Goal: Information Seeking & Learning: Learn about a topic

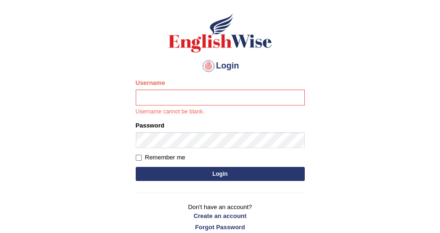
scroll to position [43, 0]
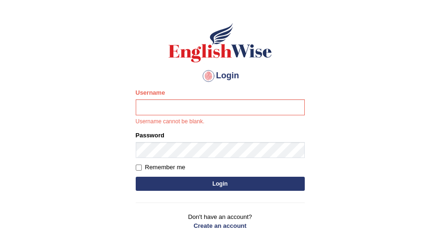
click at [191, 107] on input "Username" at bounding box center [220, 108] width 169 height 16
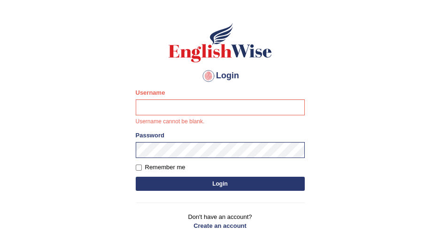
type input "DishaEw"
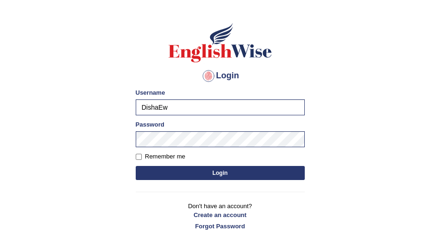
click at [214, 180] on form "Please fix the following errors: Username DishaEw Password Remember me Login" at bounding box center [220, 135] width 169 height 94
click at [217, 178] on button "Login" at bounding box center [220, 173] width 169 height 14
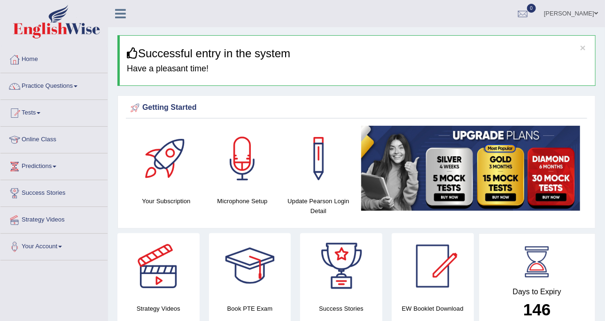
drag, startPoint x: 405, startPoint y: 0, endPoint x: 180, endPoint y: 100, distance: 245.4
click at [180, 100] on div "Getting Started Your Subscription Microphone Setup Update Pearson Login Detail ×" at bounding box center [356, 161] width 478 height 133
click at [77, 86] on span at bounding box center [76, 86] width 4 height 2
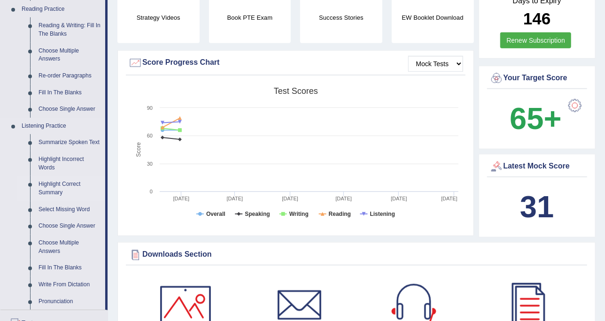
scroll to position [352, 0]
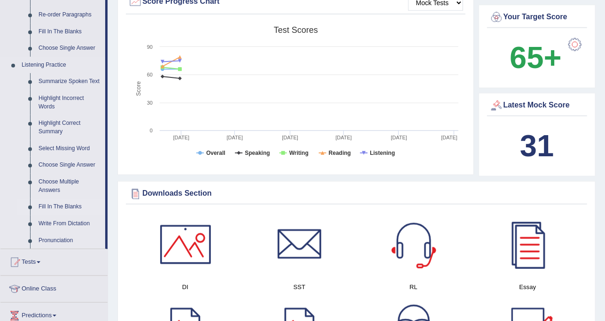
click at [62, 203] on link "Fill In The Blanks" at bounding box center [69, 207] width 71 height 17
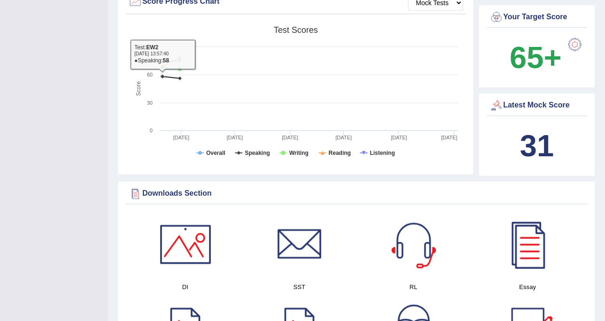
scroll to position [124, 0]
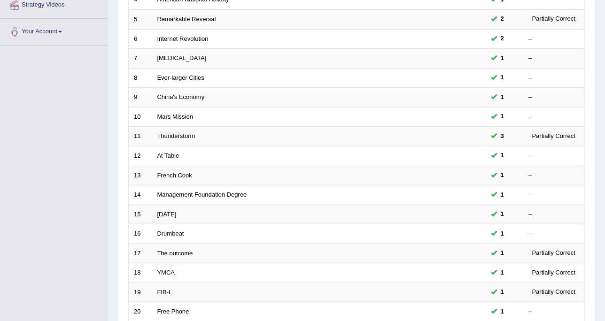
scroll to position [296, 0]
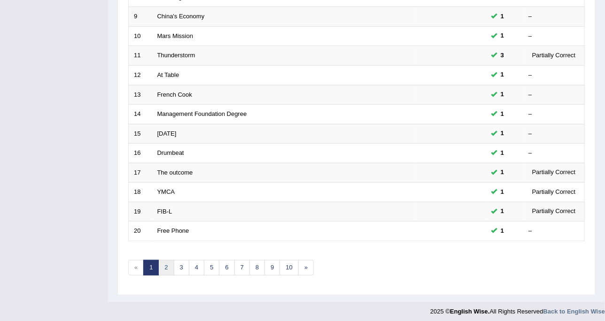
click at [168, 262] on link "2" at bounding box center [165, 267] width 15 height 15
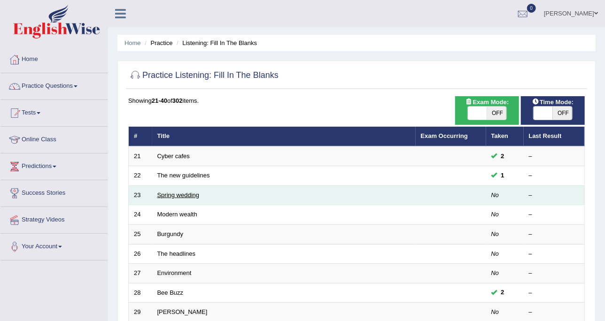
click at [173, 192] on link "Spring wedding" at bounding box center [178, 194] width 42 height 7
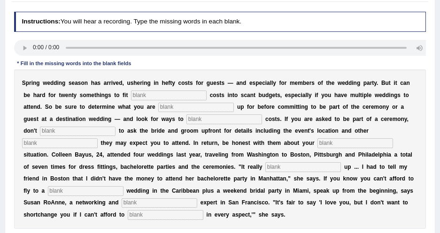
scroll to position [92, 0]
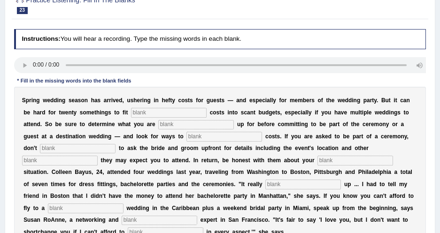
click at [131, 108] on input "text" at bounding box center [169, 112] width 76 height 9
type input "extra"
click at [158, 125] on input "text" at bounding box center [196, 124] width 76 height 9
type input "signing"
click at [186, 135] on input "text" at bounding box center [224, 136] width 76 height 9
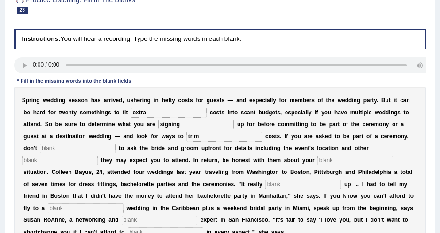
scroll to position [134, 0]
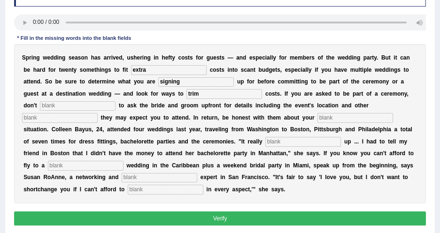
type input "trim"
click at [115, 101] on input "text" at bounding box center [78, 105] width 76 height 9
type input "hesitate"
click at [98, 113] on input "text" at bounding box center [60, 117] width 76 height 9
type input "functions"
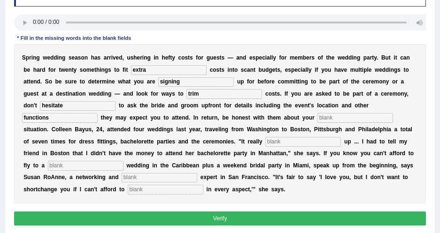
click at [317, 122] on input "text" at bounding box center [355, 117] width 76 height 9
type input "financial"
click at [265, 141] on input "text" at bounding box center [303, 141] width 76 height 9
click at [265, 140] on input "text" at bounding box center [303, 141] width 76 height 9
type input "added"
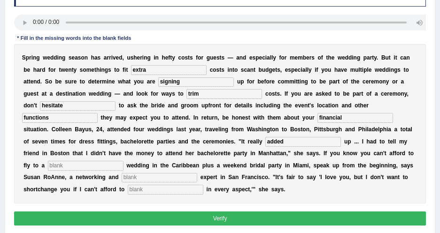
click at [168, 160] on div "S p r i n g w e d d i n g s e a s o n h a s a r r i v e d , u s h e r i n g i n…" at bounding box center [220, 124] width 412 height 160
click at [123, 161] on input "text" at bounding box center [86, 165] width 76 height 9
type input "destination"
click at [197, 173] on input "text" at bounding box center [160, 177] width 76 height 9
type input "etquete"
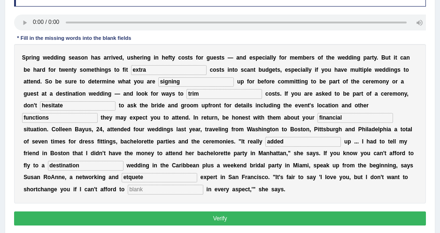
click at [203, 185] on input "text" at bounding box center [166, 189] width 76 height 9
type input "participate"
click at [188, 173] on input "etquete" at bounding box center [160, 177] width 76 height 9
click at [197, 173] on input "etiquete" at bounding box center [160, 177] width 76 height 9
click at [197, 173] on input "etiquette" at bounding box center [160, 177] width 76 height 9
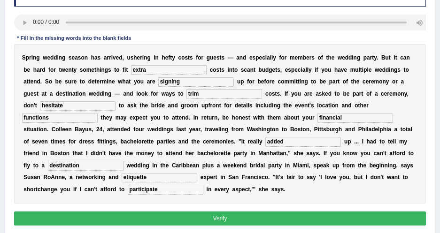
drag, startPoint x: 210, startPoint y: 170, endPoint x: 178, endPoint y: 167, distance: 31.6
click at [178, 167] on div "S p r i n g w e d d i n g s e a s o n h a s a r r i v e d , u s h e r i n g i n…" at bounding box center [220, 124] width 412 height 160
type input "etiquette"
click at [329, 212] on button "Verify" at bounding box center [220, 219] width 412 height 14
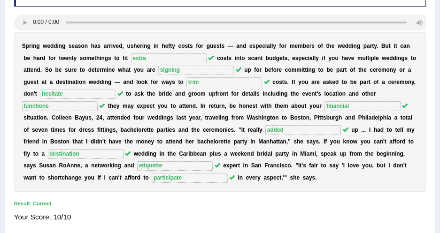
click at [293, 175] on b "s" at bounding box center [291, 178] width 3 height 7
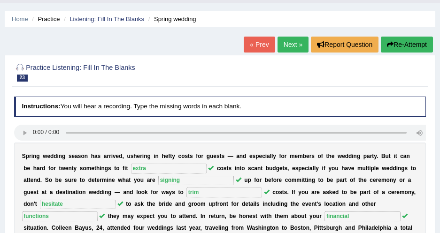
scroll to position [6, 0]
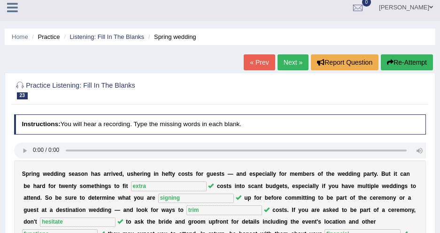
click at [277, 62] on link "Next »" at bounding box center [292, 62] width 31 height 16
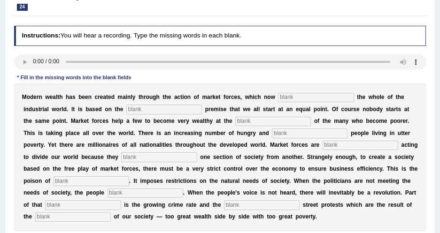
scroll to position [85, 0]
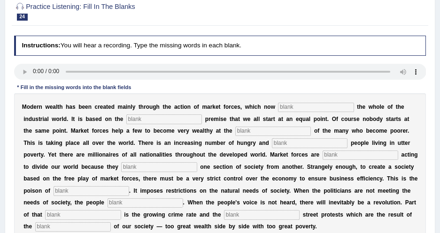
click at [292, 104] on input "text" at bounding box center [316, 107] width 76 height 9
type input "dominate"
click at [131, 118] on input "text" at bounding box center [164, 119] width 76 height 9
type input "false"
click at [235, 134] on input "text" at bounding box center [273, 131] width 76 height 9
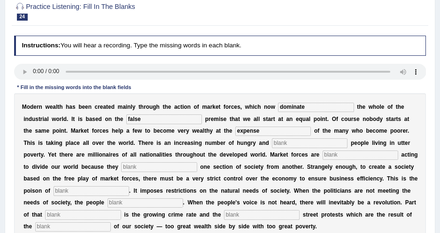
type input "expense"
click at [272, 144] on input "text" at bounding box center [310, 142] width 76 height 9
type input "desperate"
click at [322, 160] on input "text" at bounding box center [360, 155] width 76 height 9
type input "ineviatble"
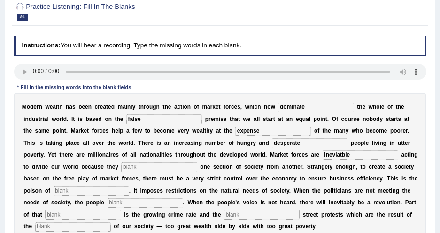
click at [121, 164] on input "text" at bounding box center [159, 166] width 76 height 9
type input "seperate"
click at [322, 153] on input "ineviatble" at bounding box center [360, 155] width 76 height 9
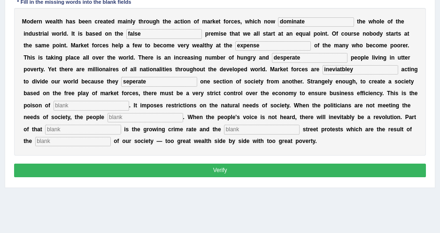
scroll to position [128, 0]
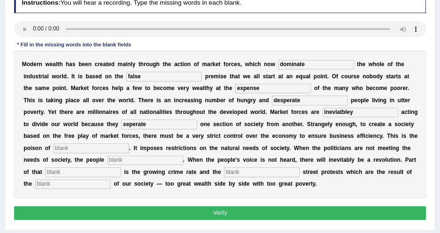
type input "ineviatbley"
click at [129, 144] on input "text" at bounding box center [92, 148] width 76 height 9
type input "commercialisatioin"
click at [183, 156] on input "text" at bounding box center [145, 160] width 76 height 9
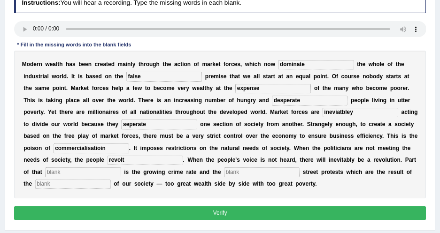
type input "revolt"
click at [121, 168] on input "text" at bounding box center [83, 172] width 76 height 9
type input "revolution"
click at [224, 174] on input "text" at bounding box center [262, 172] width 76 height 9
type input "violent"
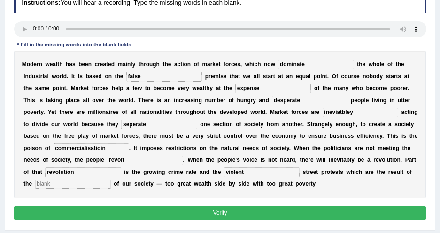
click at [111, 180] on input "text" at bounding box center [73, 184] width 76 height 9
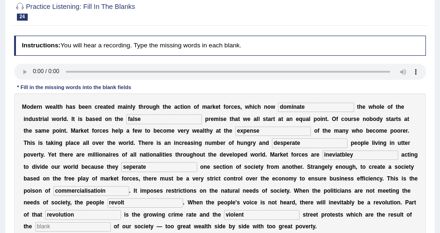
drag, startPoint x: 285, startPoint y: 104, endPoint x: 256, endPoint y: 103, distance: 29.1
click at [256, 103] on div "M o d e r n w e a l t h h a s b e e n c r e a t e d m a i n l y t h r o u g h t…" at bounding box center [220, 167] width 412 height 148
click at [322, 158] on input "ineviatbley" at bounding box center [360, 155] width 76 height 9
drag, startPoint x: 208, startPoint y: 155, endPoint x: 230, endPoint y: 155, distance: 22.5
click at [322, 155] on input "ineviatbley" at bounding box center [360, 155] width 76 height 9
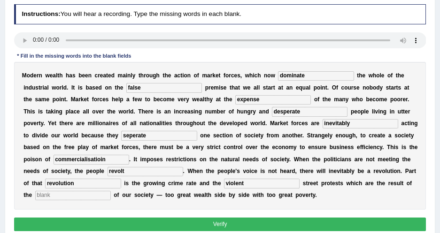
scroll to position [128, 0]
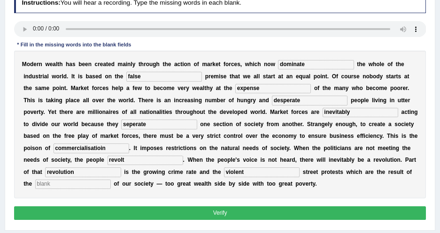
type input "inevitably"
click at [129, 144] on input "commercialisatioin" at bounding box center [92, 148] width 76 height 9
drag, startPoint x: 355, startPoint y: 136, endPoint x: 362, endPoint y: 136, distance: 7.1
click at [129, 144] on input "commercializatioin" at bounding box center [92, 148] width 76 height 9
type input "commercialization"
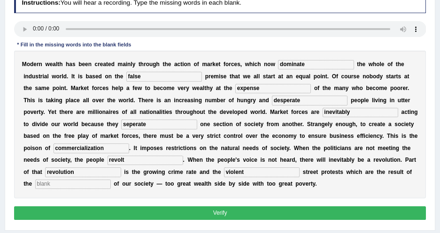
click at [238, 178] on div "M o d e r n w e a l t h h a s b e e n c r e a t e d m a i n l y t h r o u g h t…" at bounding box center [220, 125] width 412 height 148
click at [111, 180] on input "text" at bounding box center [73, 184] width 76 height 9
type input "x"
click at [148, 212] on button "Verify" at bounding box center [220, 214] width 412 height 14
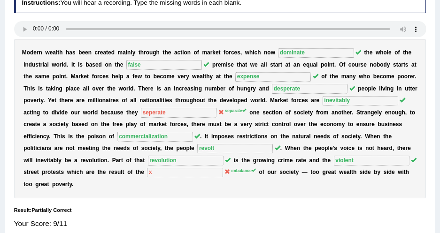
click at [191, 167] on div "M o d e r n w e a l t h h a s b e e n c r e a t e d m a i n l y t h r o u g h t…" at bounding box center [220, 119] width 412 height 160
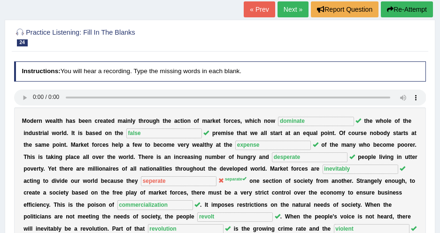
scroll to position [43, 0]
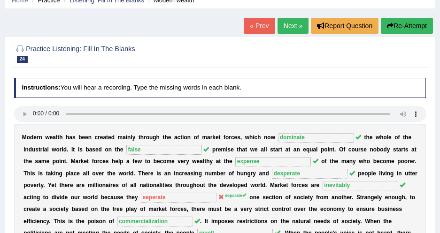
click at [405, 29] on button "Re-Attempt" at bounding box center [407, 26] width 52 height 16
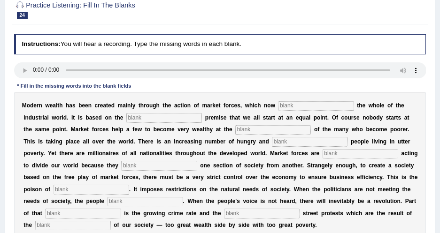
scroll to position [128, 0]
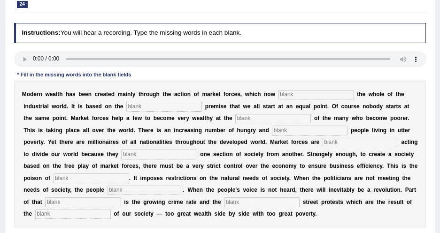
click at [129, 174] on input "text" at bounding box center [92, 178] width 76 height 9
click at [129, 174] on input "comrlstn" at bounding box center [92, 178] width 76 height 9
click at [129, 174] on input "comerlstn" at bounding box center [92, 178] width 76 height 9
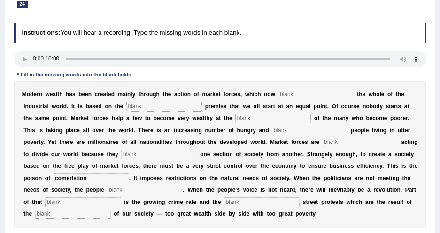
drag, startPoint x: 355, startPoint y: 167, endPoint x: 299, endPoint y: 163, distance: 55.9
click at [299, 163] on div "M o d e r n w e a l t h h a s b e e n c r e a t e d m a i n l y t h r o u g h t…" at bounding box center [220, 155] width 412 height 148
type input "comerlstion"
click at [50, 175] on b "f" at bounding box center [49, 178] width 2 height 7
click at [272, 132] on input "text" at bounding box center [310, 130] width 76 height 9
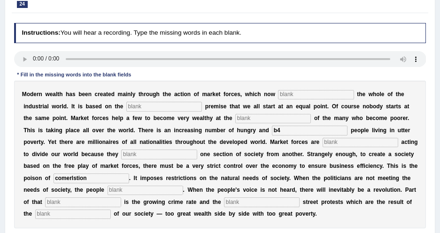
type input "b4"
click at [322, 139] on input "text" at bounding box center [360, 142] width 76 height 9
type input "govt"
click at [121, 158] on input "text" at bounding box center [159, 154] width 76 height 9
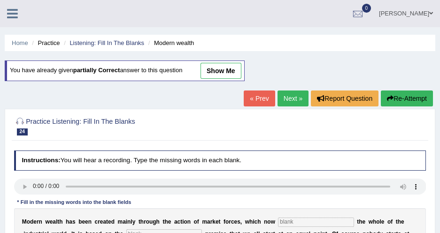
scroll to position [0, 0]
type input "bsness"
click at [293, 98] on link "Next »" at bounding box center [292, 99] width 31 height 16
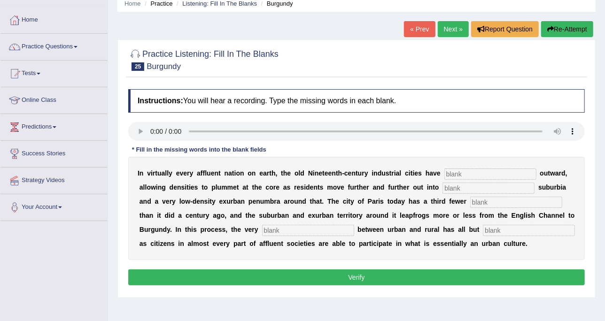
scroll to position [27, 0]
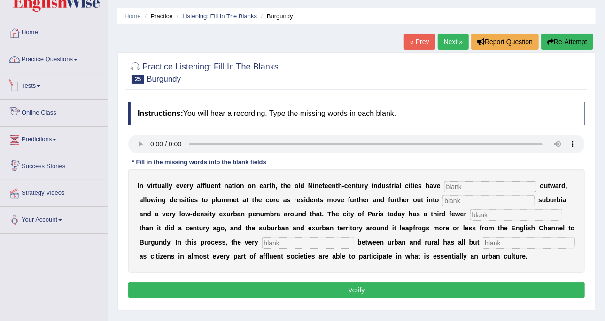
click at [72, 58] on link "Practice Questions" at bounding box center [53, 57] width 107 height 23
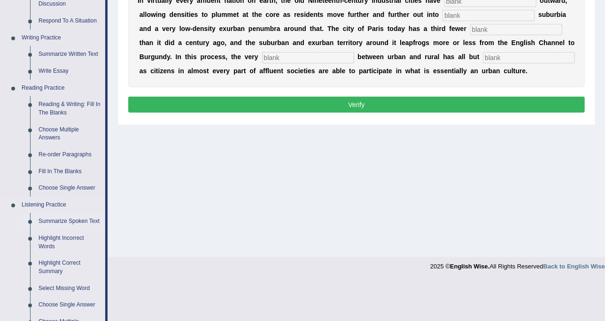
scroll to position [320, 0]
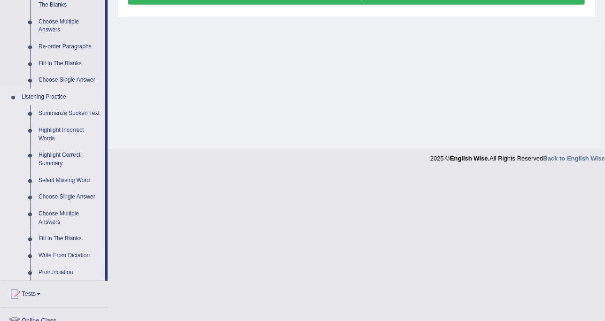
click at [84, 233] on link "Write From Dictation" at bounding box center [69, 255] width 71 height 17
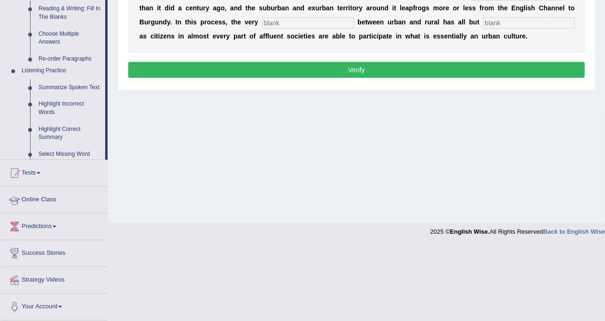
scroll to position [171, 0]
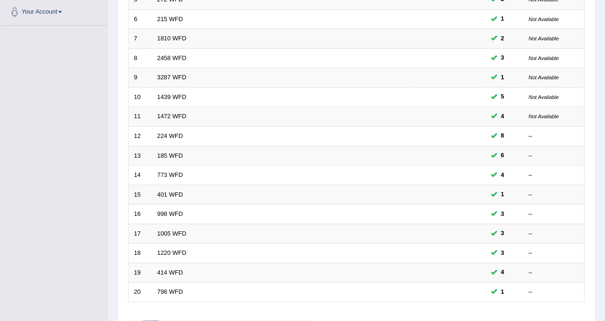
scroll to position [296, 0]
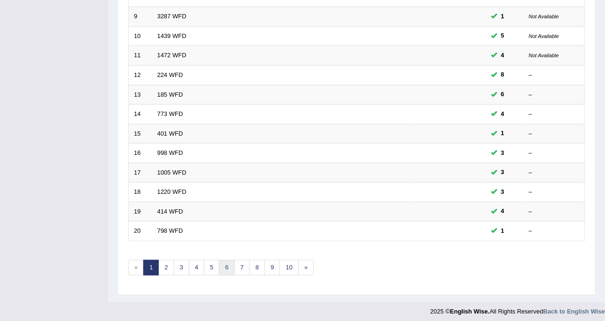
click at [222, 265] on link "6" at bounding box center [226, 267] width 15 height 15
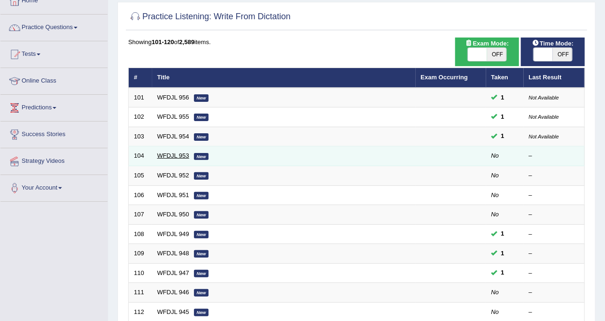
click at [184, 156] on link "WFDJL 953" at bounding box center [173, 155] width 32 height 7
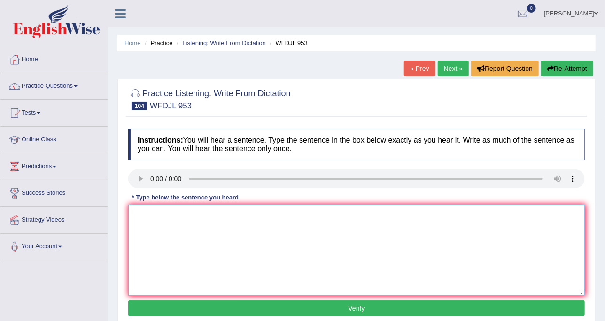
click at [160, 224] on textarea at bounding box center [356, 250] width 456 height 91
click at [167, 210] on textarea at bounding box center [356, 250] width 456 height 91
click at [353, 207] on textarea "Journ with quealitfc often have many f=dif job opprtunites" at bounding box center [356, 250] width 456 height 91
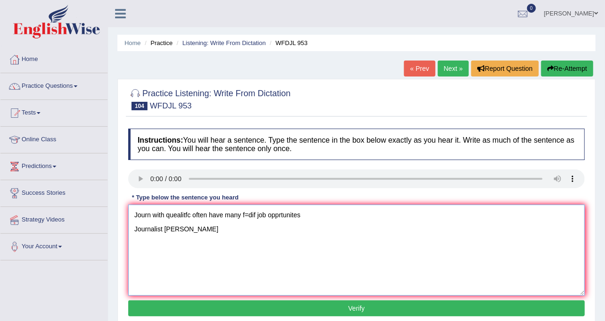
click at [203, 225] on textarea "Journ with quealitfc often have many f=dif job opprtunites Journalist Journaists" at bounding box center [356, 250] width 456 height 91
drag, startPoint x: 176, startPoint y: 217, endPoint x: 0, endPoint y: 215, distance: 176.5
click at [0, 215] on html "Toggle navigation Home Practice Questions Speaking Practice Read Aloud Repeat S…" at bounding box center [302, 160] width 605 height 321
click at [136, 227] on textarea "Journalist Journaists with high great qualifications often have many different …" at bounding box center [356, 250] width 456 height 91
click at [241, 214] on textarea "Journalist Journaists with high great qualifications often have many different …" at bounding box center [356, 250] width 456 height 91
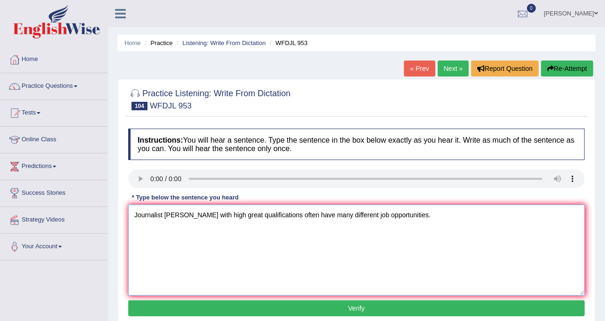
click at [279, 214] on textarea "Journalist Journaists with high great qualifications often have many different …" at bounding box center [356, 250] width 456 height 91
click at [241, 214] on textarea "Journalist Journaists with high great qualifications often have many different …" at bounding box center [356, 250] width 456 height 91
click at [445, 216] on textarea "Journalist Journaists with high great qualification qualifications often have m…" at bounding box center [356, 250] width 456 height 91
click at [453, 214] on textarea "Journalist Journaists with high great qualification qualifications often have m…" at bounding box center [356, 250] width 456 height 91
click at [395, 217] on textarea "Journalist Journaists with high great qualification qualifications often have m…" at bounding box center [356, 250] width 456 height 91
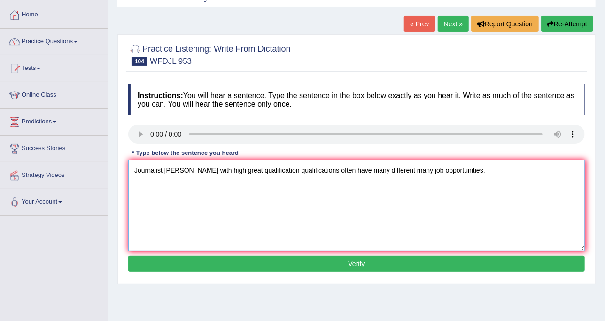
scroll to position [59, 0]
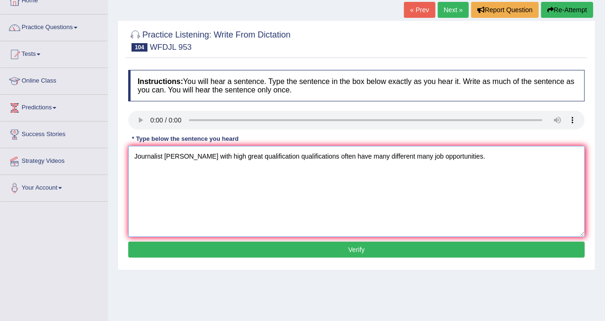
type textarea "Journalist Journaists with high great qualification qualifications often have m…"
click at [265, 243] on button "Verify" at bounding box center [356, 250] width 456 height 16
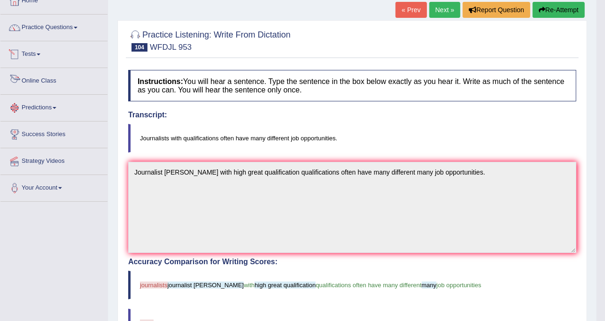
scroll to position [0, 0]
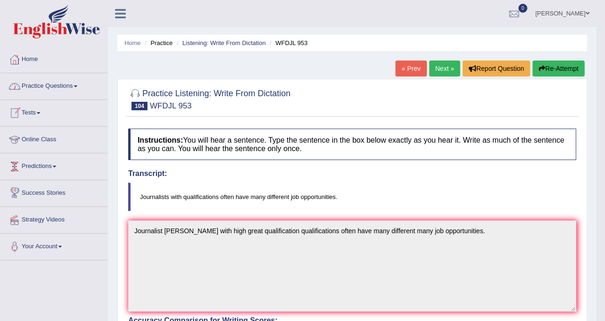
click at [58, 72] on li "Home" at bounding box center [53, 59] width 107 height 27
click at [62, 86] on link "Practice Questions" at bounding box center [53, 84] width 107 height 23
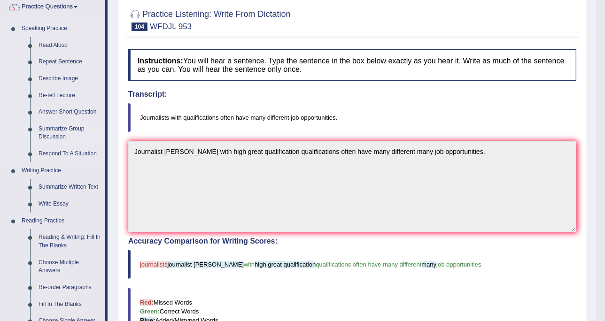
scroll to position [235, 0]
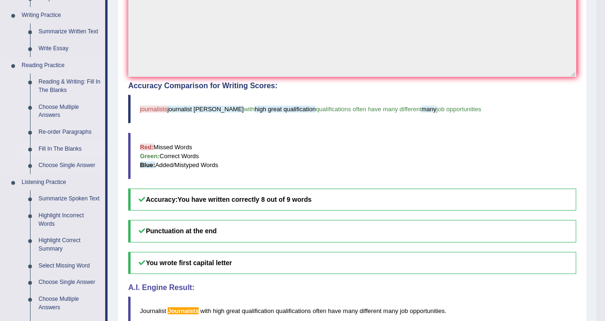
click at [79, 145] on link "Fill In The Blanks" at bounding box center [69, 149] width 71 height 17
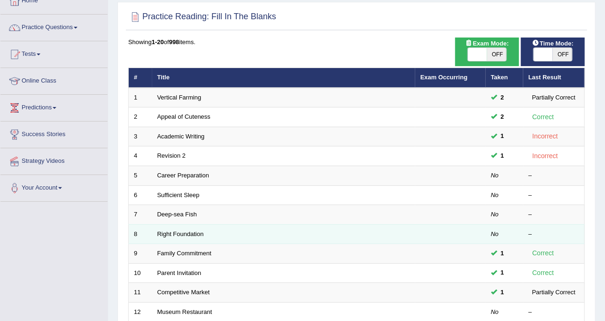
scroll to position [117, 0]
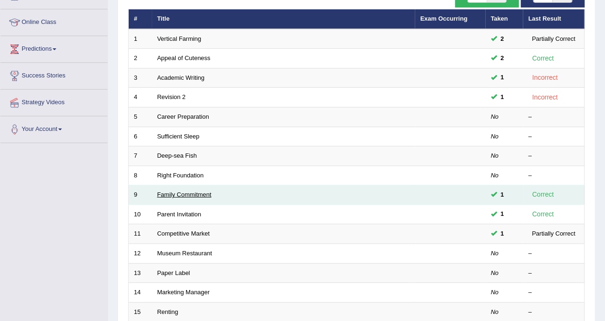
click at [182, 193] on link "Family Commitment" at bounding box center [184, 194] width 54 height 7
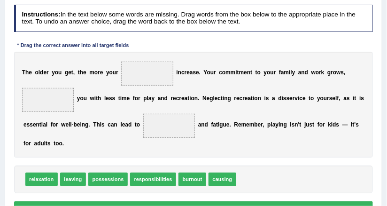
scroll to position [155, 0]
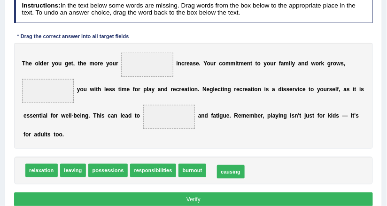
drag, startPoint x: 216, startPoint y: 167, endPoint x: 226, endPoint y: 168, distance: 10.0
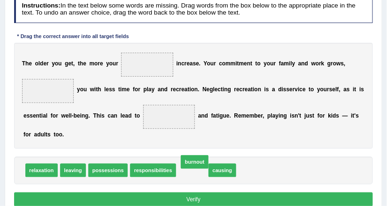
drag, startPoint x: 190, startPoint y: 171, endPoint x: 195, endPoint y: 163, distance: 9.3
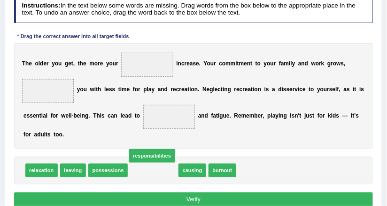
drag, startPoint x: 151, startPoint y: 172, endPoint x: 150, endPoint y: 154, distance: 17.4
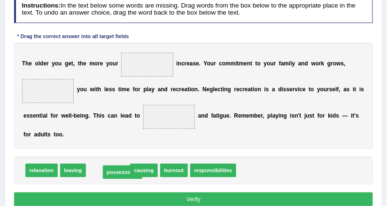
drag, startPoint x: 107, startPoint y: 168, endPoint x: 123, endPoint y: 169, distance: 17.0
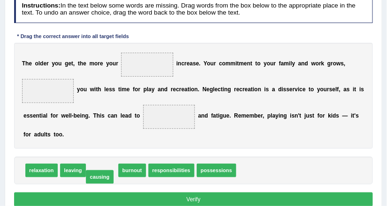
drag, startPoint x: 91, startPoint y: 170, endPoint x: 88, endPoint y: 178, distance: 8.0
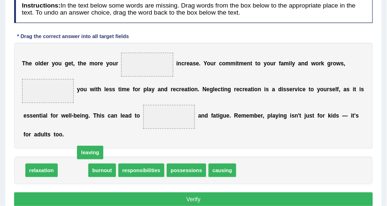
drag, startPoint x: 68, startPoint y: 170, endPoint x: 78, endPoint y: 162, distance: 13.2
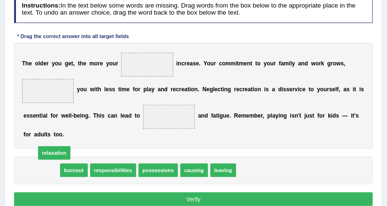
drag, startPoint x: 36, startPoint y: 168, endPoint x: 51, endPoint y: 147, distance: 25.5
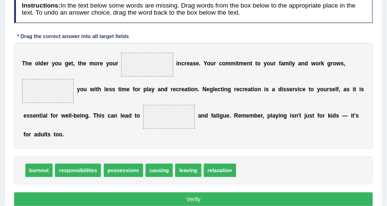
click at [265, 154] on div "Instructions: In the text below some words are missing. Drag words from the box…" at bounding box center [193, 102] width 363 height 220
drag, startPoint x: 42, startPoint y: 169, endPoint x: 43, endPoint y: 155, distance: 14.1
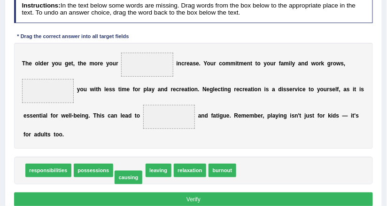
drag, startPoint x: 136, startPoint y: 172, endPoint x: 135, endPoint y: 180, distance: 8.0
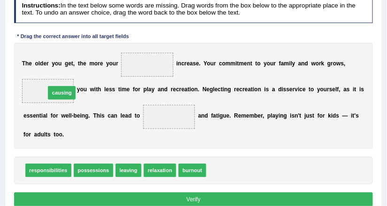
drag, startPoint x: 208, startPoint y: 167, endPoint x: 19, endPoint y: 75, distance: 210.3
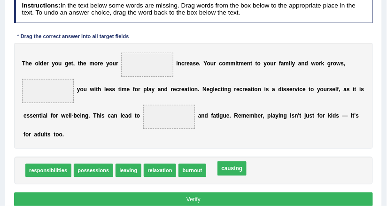
drag, startPoint x: 45, startPoint y: 85, endPoint x: 257, endPoint y: 178, distance: 231.2
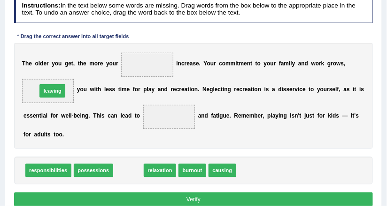
drag, startPoint x: 130, startPoint y: 169, endPoint x: 41, endPoint y: 76, distance: 129.1
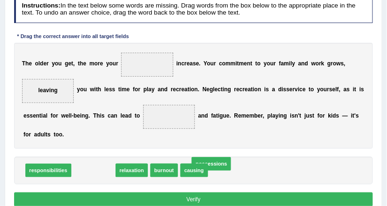
drag, startPoint x: 94, startPoint y: 171, endPoint x: 236, endPoint y: 166, distance: 142.3
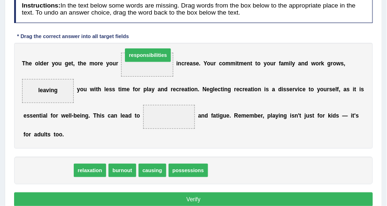
drag, startPoint x: 33, startPoint y: 167, endPoint x: 150, endPoint y: 31, distance: 179.4
click at [150, 31] on div "Instructions: In the text below some words are missing. Drag words from the box…" at bounding box center [193, 102] width 363 height 220
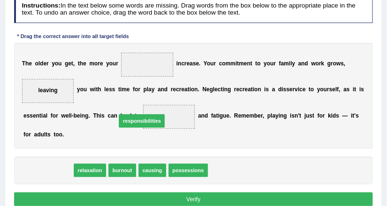
drag, startPoint x: 54, startPoint y: 169, endPoint x: 172, endPoint y: 108, distance: 132.5
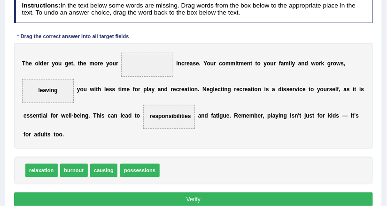
drag, startPoint x: 164, startPoint y: 115, endPoint x: 155, endPoint y: 109, distance: 10.5
click at [155, 109] on span "responsibilities" at bounding box center [169, 117] width 52 height 24
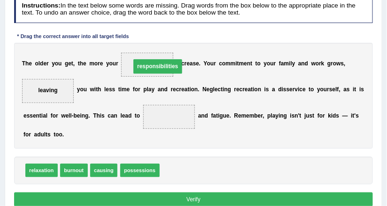
drag, startPoint x: 158, startPoint y: 114, endPoint x: 138, endPoint y: 56, distance: 61.4
click at [202, 86] on b "N" at bounding box center [204, 89] width 4 height 7
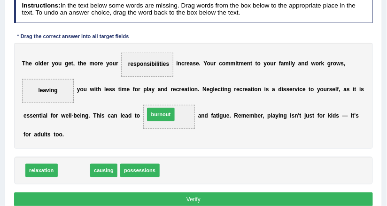
drag, startPoint x: 72, startPoint y: 166, endPoint x: 174, endPoint y: 100, distance: 121.3
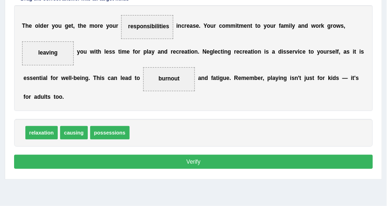
click at [211, 159] on button "Verify" at bounding box center [193, 161] width 359 height 14
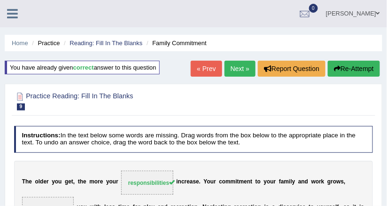
scroll to position [0, 0]
click at [260, 61] on button "Report Question" at bounding box center [292, 69] width 68 height 16
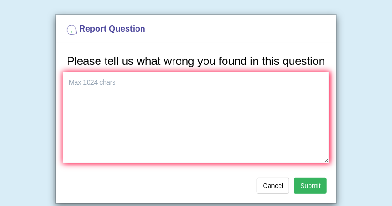
click at [28, 56] on div "Report Question Please tell us what wrong you found in this question Cancel Sub…" at bounding box center [196, 103] width 392 height 206
click at [266, 182] on button "Cancel" at bounding box center [273, 185] width 33 height 16
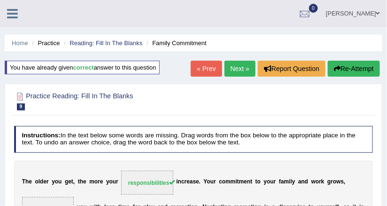
click at [130, 37] on ul "Home Practice Reading: Fill In The Blanks Family Commitment" at bounding box center [193, 43] width 377 height 16
click at [131, 46] on link "Reading: Fill In The Blanks" at bounding box center [105, 42] width 73 height 7
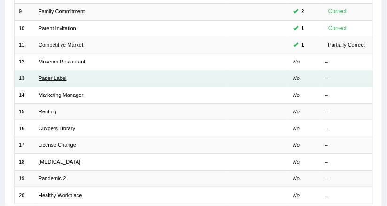
click at [56, 75] on link "Paper Label" at bounding box center [52, 78] width 28 height 6
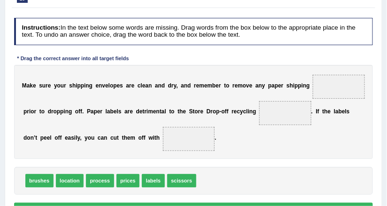
scroll to position [113, 0]
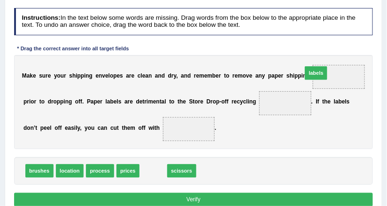
drag, startPoint x: 141, startPoint y: 170, endPoint x: 331, endPoint y: 60, distance: 219.8
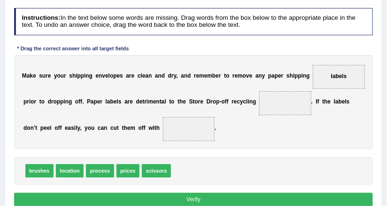
click at [339, 120] on div "M a k e s u r e y o u r s h i p p i n g e n v e l o p e s a r e c l e a n a n d…" at bounding box center [193, 102] width 359 height 94
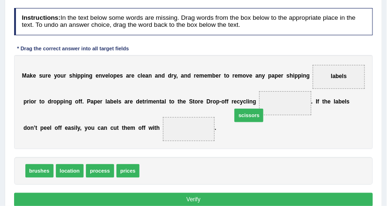
drag, startPoint x: 149, startPoint y: 173, endPoint x: 266, endPoint y: 96, distance: 139.5
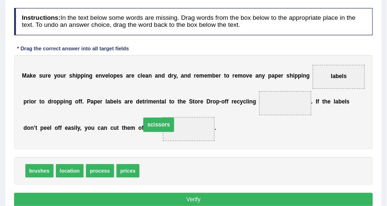
drag, startPoint x: 258, startPoint y: 101, endPoint x: 113, endPoint y: 127, distance: 146.8
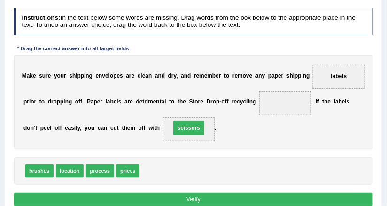
click at [178, 140] on div "M a k e s u r e y o u r s h i p p i n g e n v e l o p e s a r e c l e a n a n d…" at bounding box center [193, 102] width 359 height 94
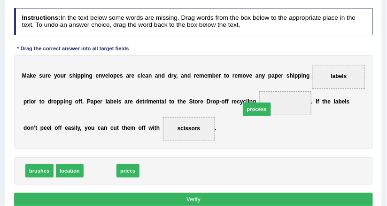
drag, startPoint x: 91, startPoint y: 168, endPoint x: 277, endPoint y: 92, distance: 202.0
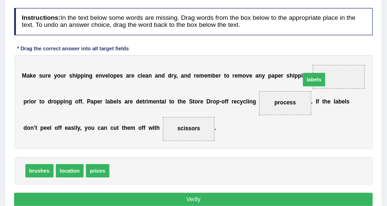
drag, startPoint x: 123, startPoint y: 170, endPoint x: 349, endPoint y: 62, distance: 251.1
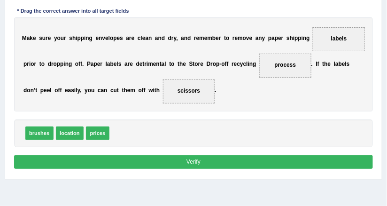
click at [217, 169] on div "Instructions: In the text below some words are missing. Drag words from the box…" at bounding box center [193, 71] width 363 height 208
click at [222, 161] on button "Verify" at bounding box center [193, 162] width 359 height 14
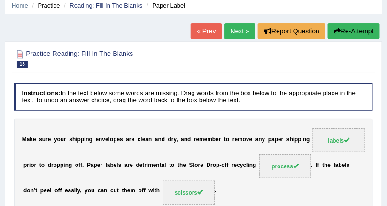
scroll to position [0, 0]
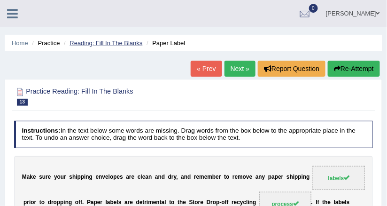
click at [113, 43] on link "Reading: Fill In The Blanks" at bounding box center [105, 42] width 73 height 7
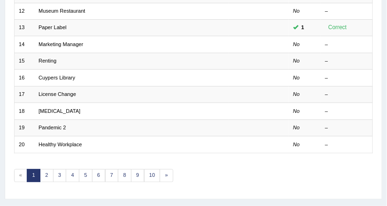
scroll to position [335, 0]
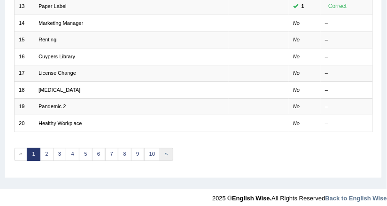
click at [160, 148] on link "»" at bounding box center [167, 154] width 14 height 13
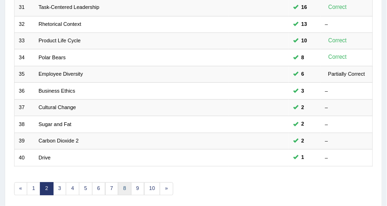
click at [123, 182] on link "8" at bounding box center [125, 188] width 14 height 13
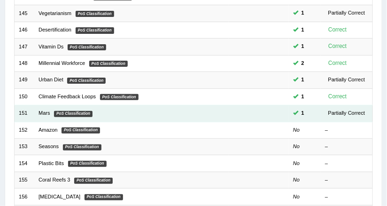
scroll to position [225, 0]
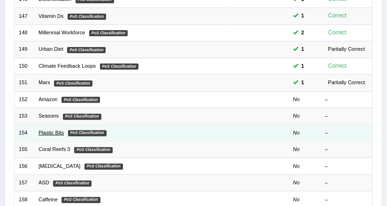
click at [38, 130] on link "Plastic Bits" at bounding box center [50, 133] width 25 height 6
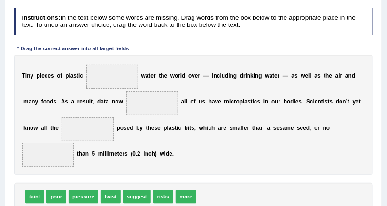
scroll to position [117, 0]
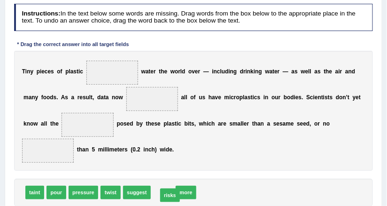
drag, startPoint x: 155, startPoint y: 178, endPoint x: 162, endPoint y: 180, distance: 7.9
drag, startPoint x: 162, startPoint y: 178, endPoint x: 324, endPoint y: 116, distance: 173.6
click at [173, 146] on div "T i n y p i e c e s o f p l a s t i c w a t e r t h e w o r l d o v e r — i n c…" at bounding box center [193, 111] width 359 height 120
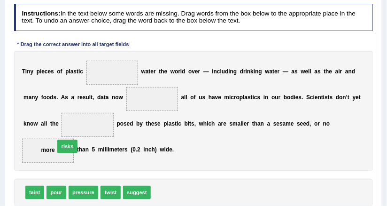
drag, startPoint x: 151, startPoint y: 176, endPoint x: 38, endPoint y: 119, distance: 127.4
click at [107, 138] on div "T i n y p i e c e s o f p l a s t i c w a t e r t h e w o r l d o v e r — i n c…" at bounding box center [193, 111] width 359 height 120
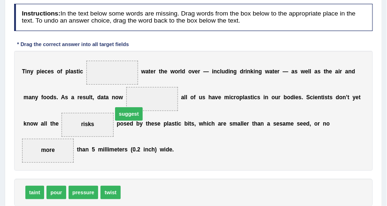
drag, startPoint x: 136, startPoint y: 182, endPoint x: 125, endPoint y: 88, distance: 94.4
click at [146, 147] on div "T i n y p i e c e s o f p l a s t i c w a t e r t h e w o r l d o v e r — i n c…" at bounding box center [193, 111] width 359 height 120
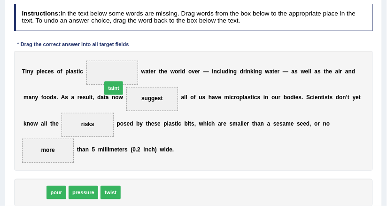
drag, startPoint x: 32, startPoint y: 176, endPoint x: 125, endPoint y: 52, distance: 155.6
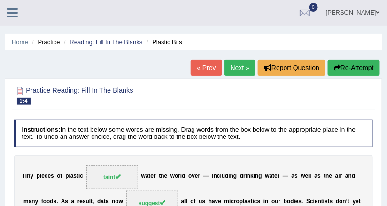
scroll to position [0, 0]
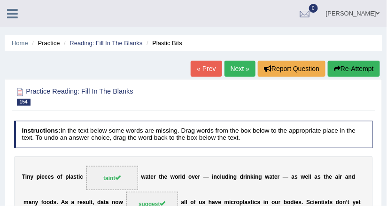
click at [228, 68] on link "Next »" at bounding box center [239, 69] width 31 height 16
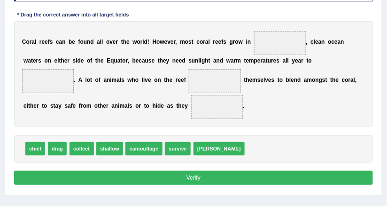
scroll to position [154, 0]
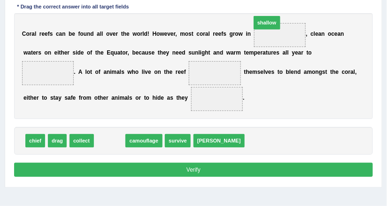
drag, startPoint x: 102, startPoint y: 149, endPoint x: 287, endPoint y: 12, distance: 230.6
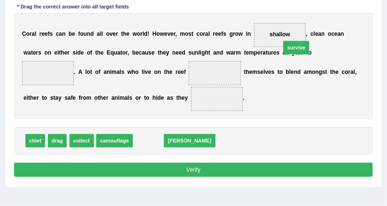
drag, startPoint x: 139, startPoint y: 154, endPoint x: 314, endPoint y: 45, distance: 205.6
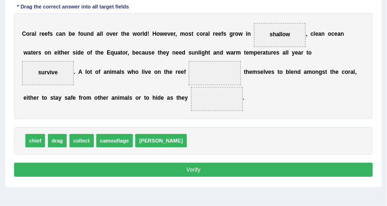
click at [237, 71] on div "C o r a l r e e f s c a n b e f o u n d a l l o v e r t h e w o r l d ! H o w e…" at bounding box center [193, 66] width 359 height 106
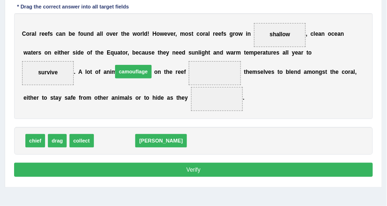
drag, startPoint x: 120, startPoint y: 159, endPoint x: 142, endPoint y: 77, distance: 84.1
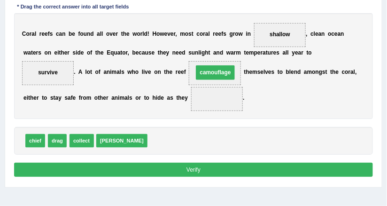
click at [217, 112] on div "C o r a l r e e f s c a n b e f o u n d a l l o v e r t h e w o r l d ! H o w e…" at bounding box center [193, 66] width 359 height 106
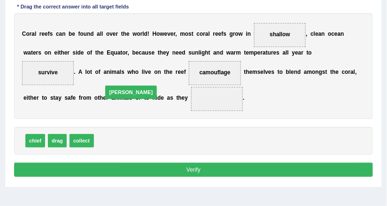
drag, startPoint x: 103, startPoint y: 153, endPoint x: 114, endPoint y: 96, distance: 58.3
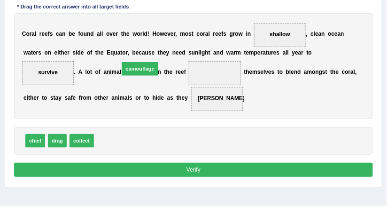
drag, startPoint x: 108, startPoint y: 151, endPoint x: 131, endPoint y: 71, distance: 83.2
click at [180, 176] on button "Verify" at bounding box center [193, 169] width 359 height 14
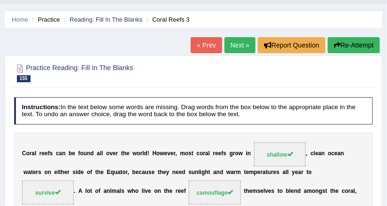
scroll to position [0, 0]
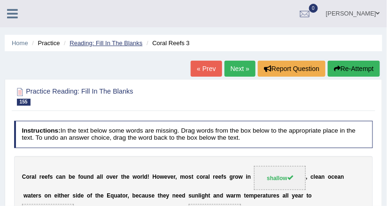
click at [86, 45] on link "Reading: Fill In The Blanks" at bounding box center [105, 42] width 73 height 7
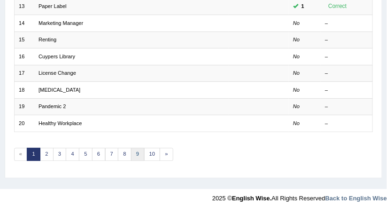
click at [131, 148] on link "9" at bounding box center [138, 154] width 14 height 13
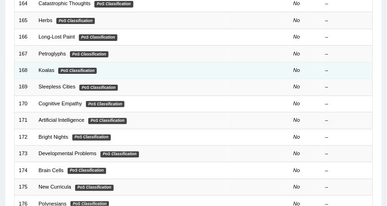
click at [54, 67] on link "Koalas" at bounding box center [46, 70] width 16 height 6
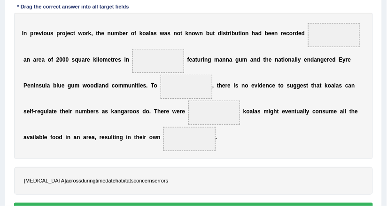
scroll to position [154, 0]
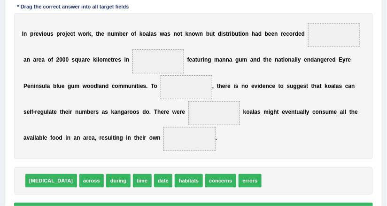
click at [161, 88] on span at bounding box center [187, 87] width 52 height 24
drag, startPoint x: 145, startPoint y: 176, endPoint x: 148, endPoint y: 70, distance: 105.7
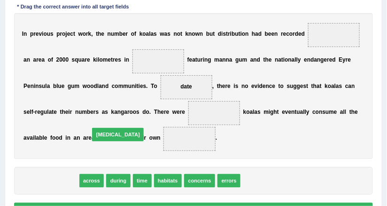
drag, startPoint x: 48, startPoint y: 175, endPoint x: 127, endPoint y: 121, distance: 95.6
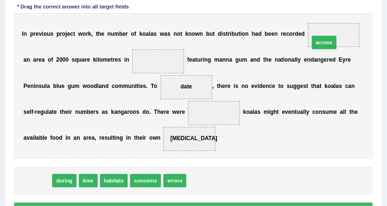
drag, startPoint x: 44, startPoint y: 184, endPoint x: 381, endPoint y: 22, distance: 373.7
click at [381, 22] on div "Practice Reading: Fill In The Blanks 168 Koalas Instructions: In the text below…" at bounding box center [193, 75] width 377 height 303
drag, startPoint x: 29, startPoint y: 180, endPoint x: 353, endPoint y: 11, distance: 365.7
click at [353, 11] on div "Instructions: In the text below some words are missing. Drag words from the box…" at bounding box center [193, 92] width 363 height 260
drag, startPoint x: 33, startPoint y: 180, endPoint x: 140, endPoint y: 38, distance: 178.0
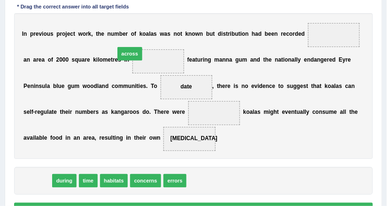
click at [140, 38] on div "Instructions: In the text below some words are missing. Drag words from the box…" at bounding box center [193, 92] width 363 height 260
drag, startPoint x: 34, startPoint y: 179, endPoint x: 138, endPoint y: 34, distance: 178.2
click at [138, 34] on div "Instructions: In the text below some words are missing. Drag words from the box…" at bounding box center [193, 92] width 363 height 260
drag, startPoint x: 30, startPoint y: 180, endPoint x: 163, endPoint y: 97, distance: 157.5
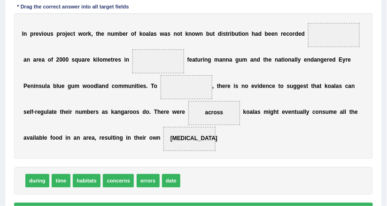
drag, startPoint x: 152, startPoint y: 115, endPoint x: 223, endPoint y: 100, distance: 73.0
click at [308, 55] on div "I n p r e v i o u s p r o j e c t w o r k , t h e n u m b e r o f k o a l a s w…" at bounding box center [193, 86] width 359 height 146
drag, startPoint x: 156, startPoint y: 113, endPoint x: 334, endPoint y: 23, distance: 198.8
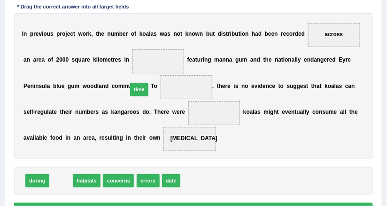
drag, startPoint x: 57, startPoint y: 179, endPoint x: 149, endPoint y: 71, distance: 141.8
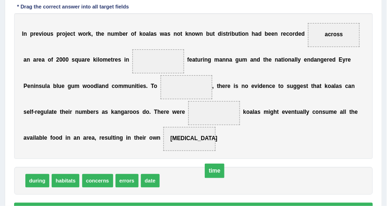
drag, startPoint x: 140, startPoint y: 86, endPoint x: 180, endPoint y: 205, distance: 125.4
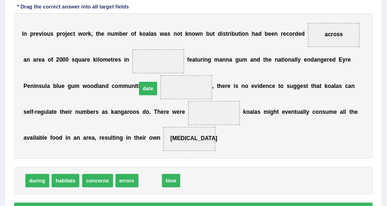
drag, startPoint x: 148, startPoint y: 177, endPoint x: 144, endPoint y: 68, distance: 109.4
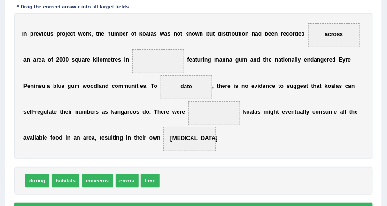
click at [197, 136] on div "I n p r e v i o u s p r o j e c t w o r k , t h e n u m b e r o f k o a l a s w…" at bounding box center [193, 86] width 359 height 146
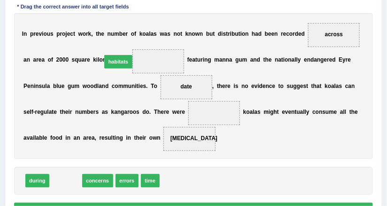
drag, startPoint x: 54, startPoint y: 178, endPoint x: 116, endPoint y: 41, distance: 150.8
click at [116, 41] on div "Instructions: In the text below some words are missing. Drag words from the box…" at bounding box center [193, 92] width 363 height 260
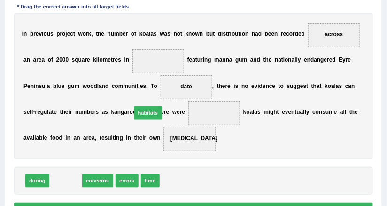
drag, startPoint x: 66, startPoint y: 179, endPoint x: 163, endPoint y: 99, distance: 125.7
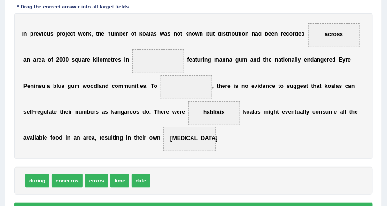
drag, startPoint x: 154, startPoint y: 112, endPoint x: 139, endPoint y: 73, distance: 41.3
click at [136, 53] on div "I n p r e v i o u s p r o j e c t w o r k , t h e n u m b e r o f k o a l a s w…" at bounding box center [193, 86] width 359 height 146
drag, startPoint x: 153, startPoint y: 113, endPoint x: 122, endPoint y: 39, distance: 79.9
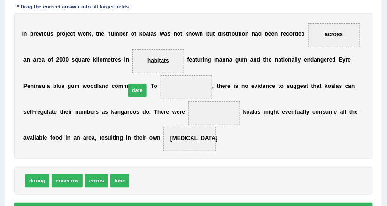
drag, startPoint x: 134, startPoint y: 181, endPoint x: 130, endPoint y: 74, distance: 106.6
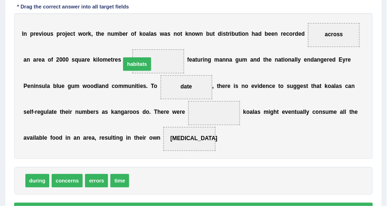
drag, startPoint x: 138, startPoint y: 180, endPoint x: 128, endPoint y: 38, distance: 142.6
click at [128, 38] on div "Instructions: In the text below some words are missing. Drag words from the box…" at bounding box center [193, 92] width 363 height 260
drag, startPoint x: 145, startPoint y: 181, endPoint x: 160, endPoint y: 100, distance: 82.1
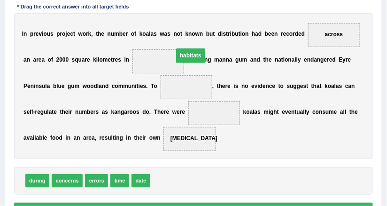
drag, startPoint x: 153, startPoint y: 111, endPoint x: 127, endPoint y: 45, distance: 70.6
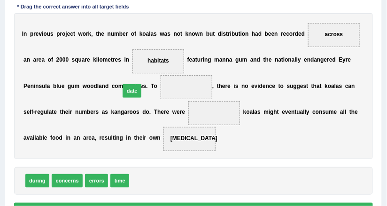
drag, startPoint x: 128, startPoint y: 181, endPoint x: 118, endPoint y: 74, distance: 107.9
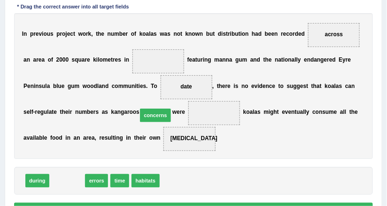
drag, startPoint x: 71, startPoint y: 180, endPoint x: 174, endPoint y: 103, distance: 128.8
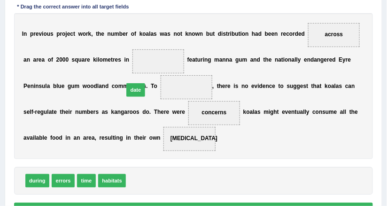
drag, startPoint x: 130, startPoint y: 176, endPoint x: 128, endPoint y: 69, distance: 106.6
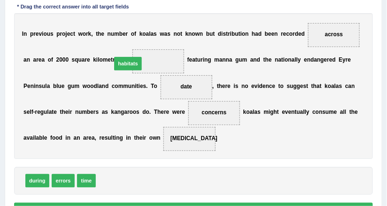
drag, startPoint x: 111, startPoint y: 178, endPoint x: 130, endPoint y: 40, distance: 138.8
click at [306, 113] on b "y" at bounding box center [307, 111] width 3 height 7
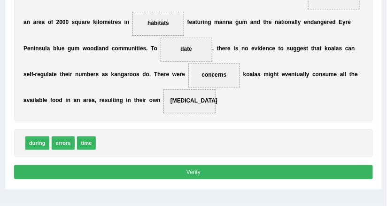
click at [225, 165] on button "Verify" at bounding box center [193, 172] width 359 height 14
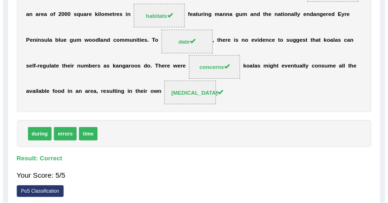
scroll to position [0, 0]
